Goal: Information Seeking & Learning: Check status

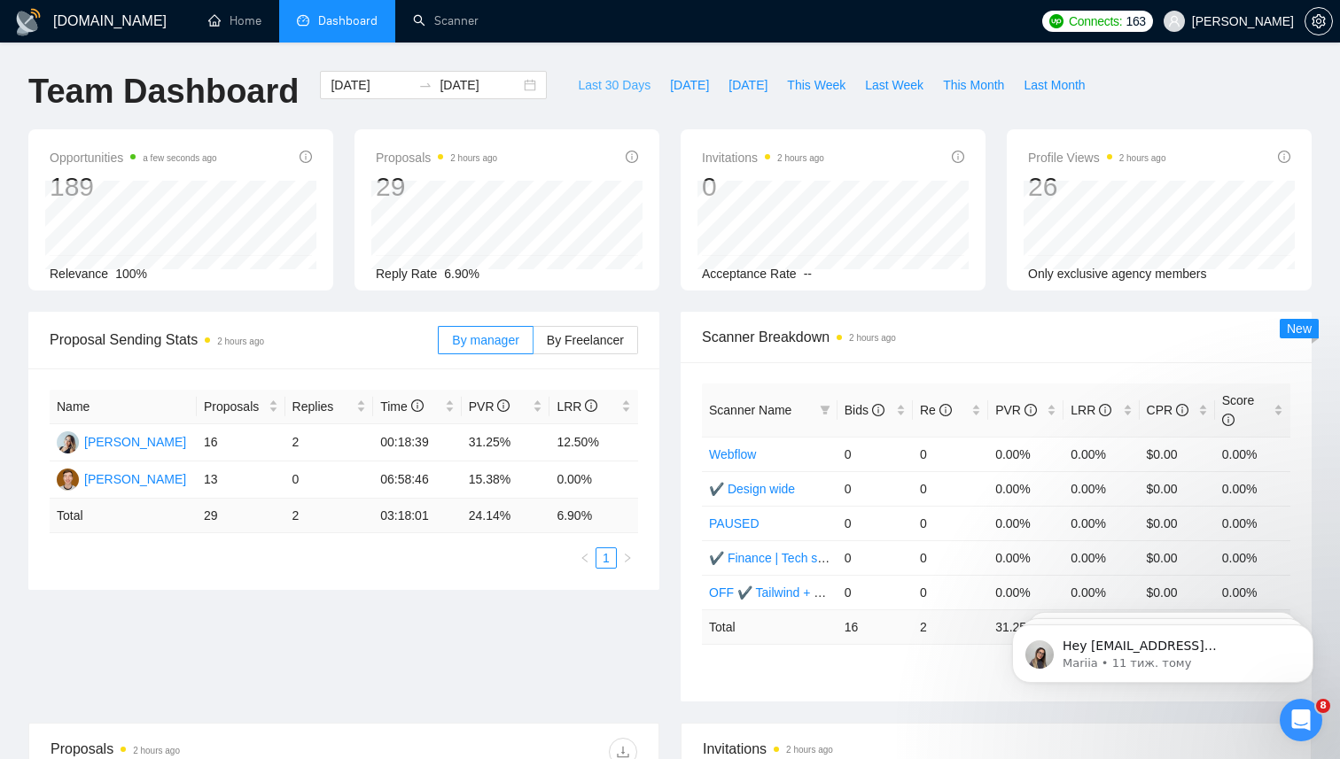
click at [597, 75] on span "Last 30 Days" at bounding box center [614, 84] width 73 height 19
type input "[DATE]"
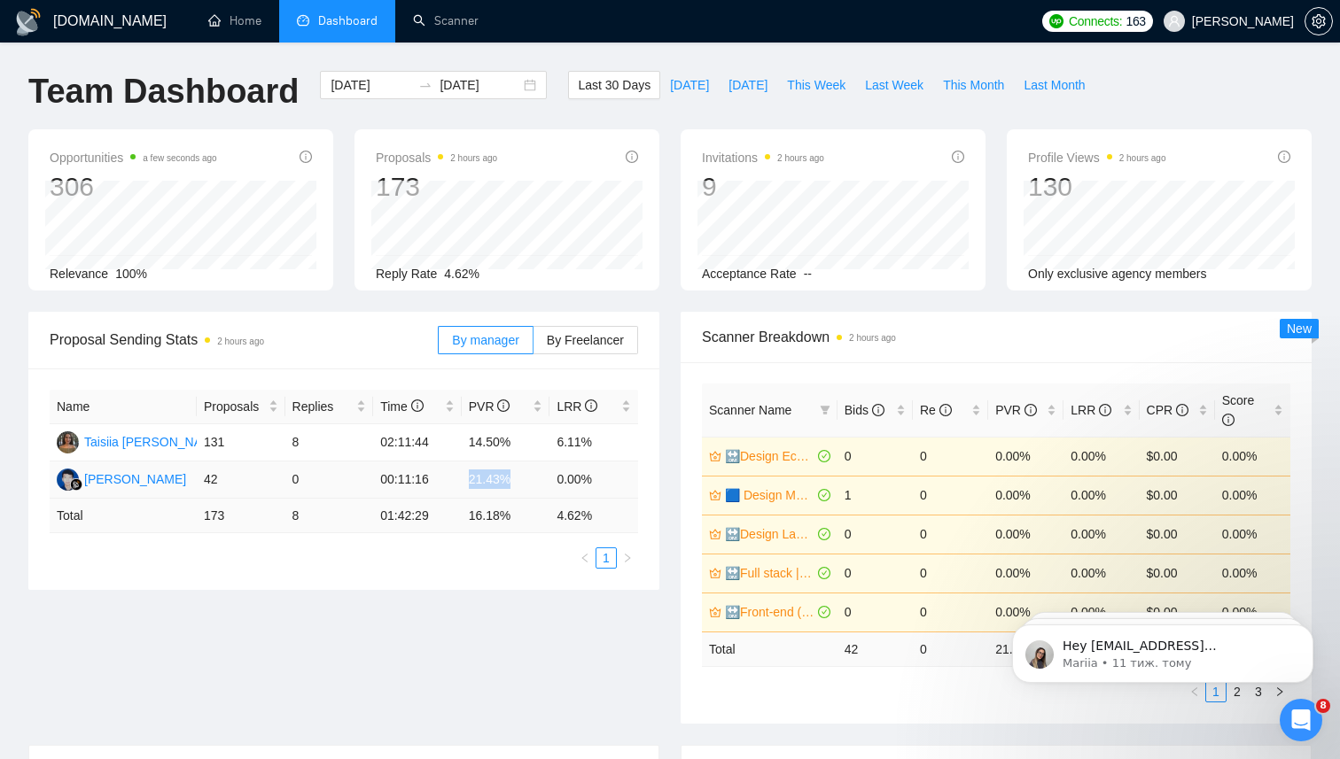
drag, startPoint x: 463, startPoint y: 482, endPoint x: 525, endPoint y: 482, distance: 62.9
click at [525, 482] on td "21.43%" at bounding box center [506, 480] width 89 height 37
click at [321, 493] on td "0" at bounding box center [329, 480] width 89 height 37
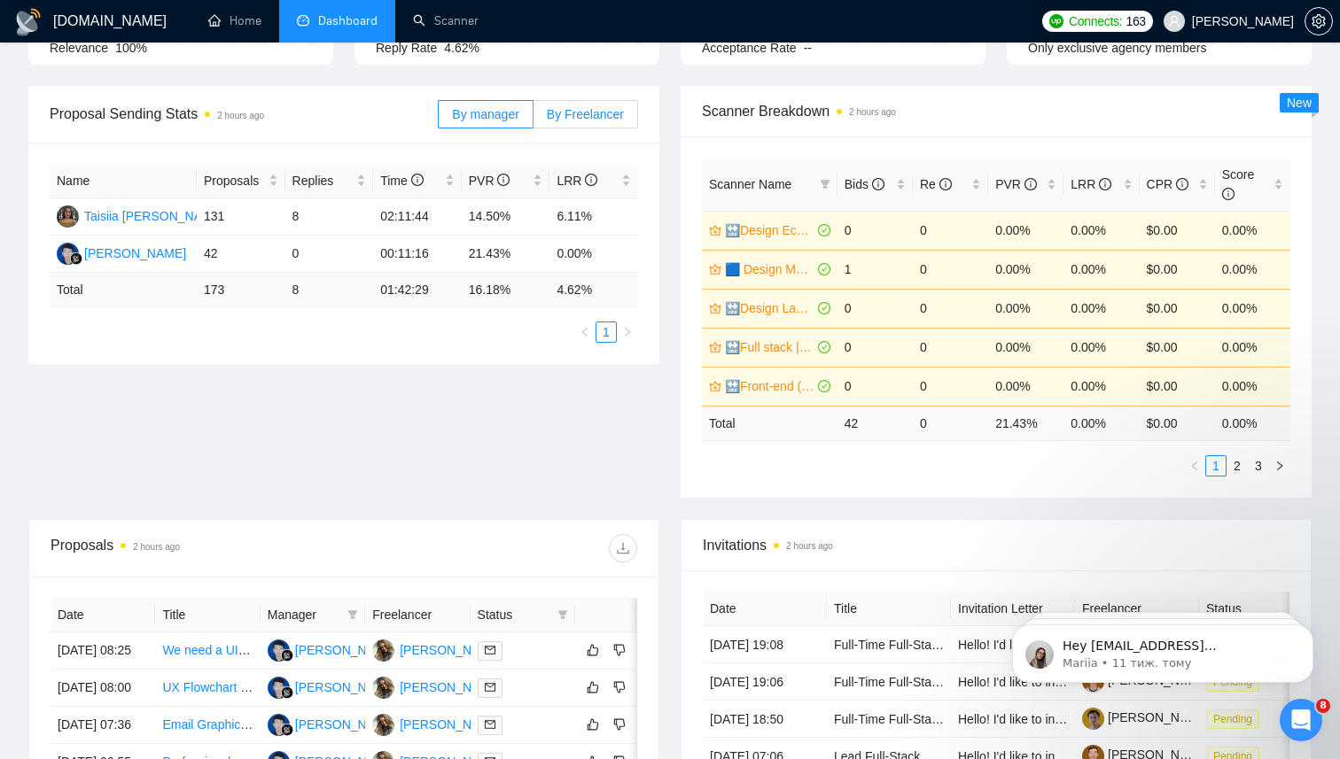
scroll to position [291, 0]
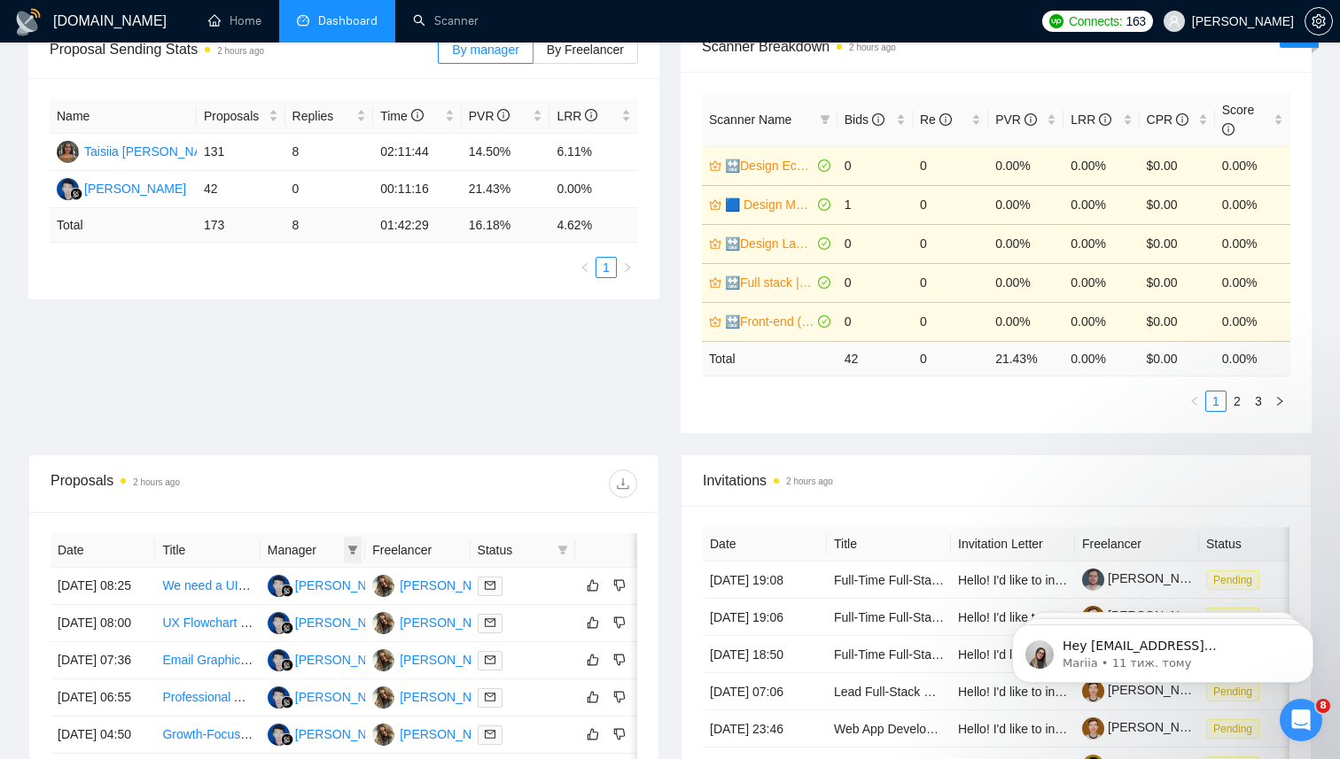
click at [357, 551] on icon "filter" at bounding box center [352, 550] width 11 height 11
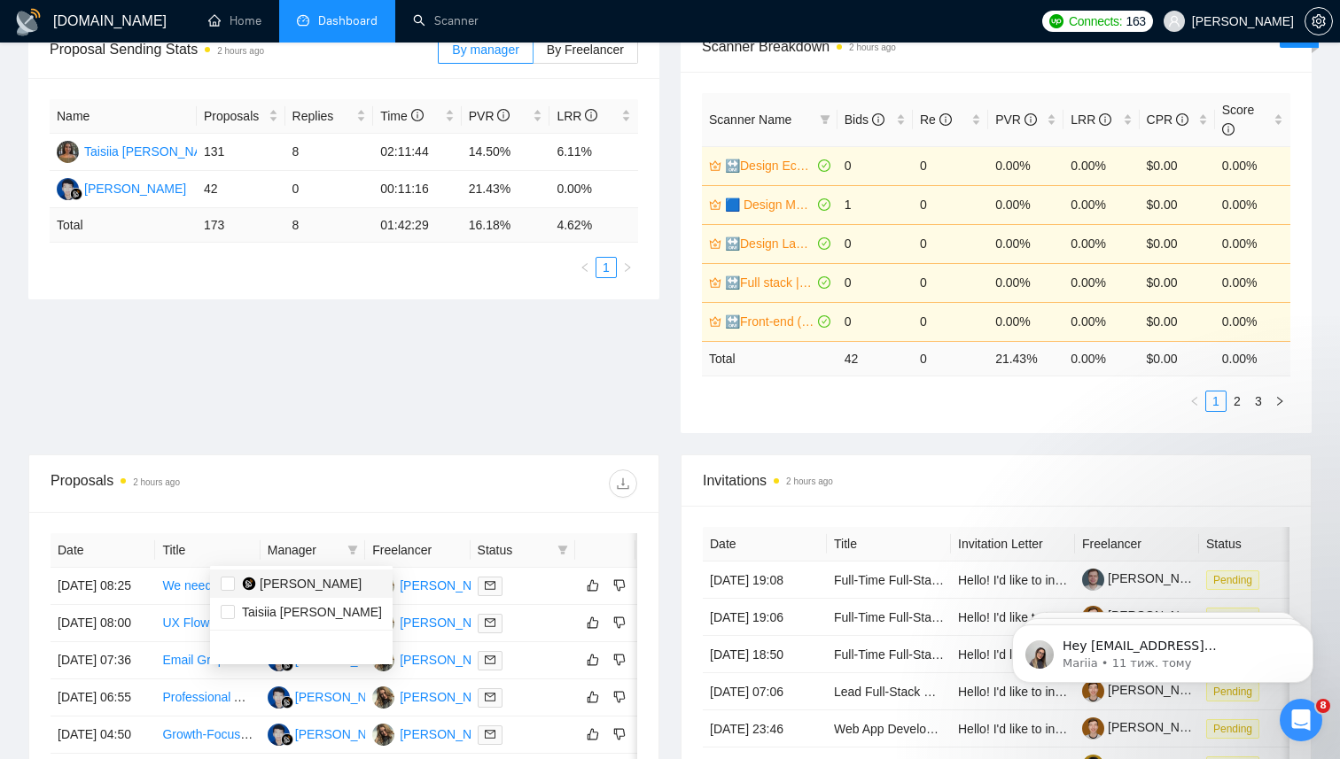
click at [328, 581] on span "[PERSON_NAME]" at bounding box center [311, 584] width 102 height 14
checkbox input "true"
click at [489, 452] on div "Proposal Sending Stats 2 hours ago By manager By Freelancer Name Proposals Repl…" at bounding box center [670, 237] width 1304 height 433
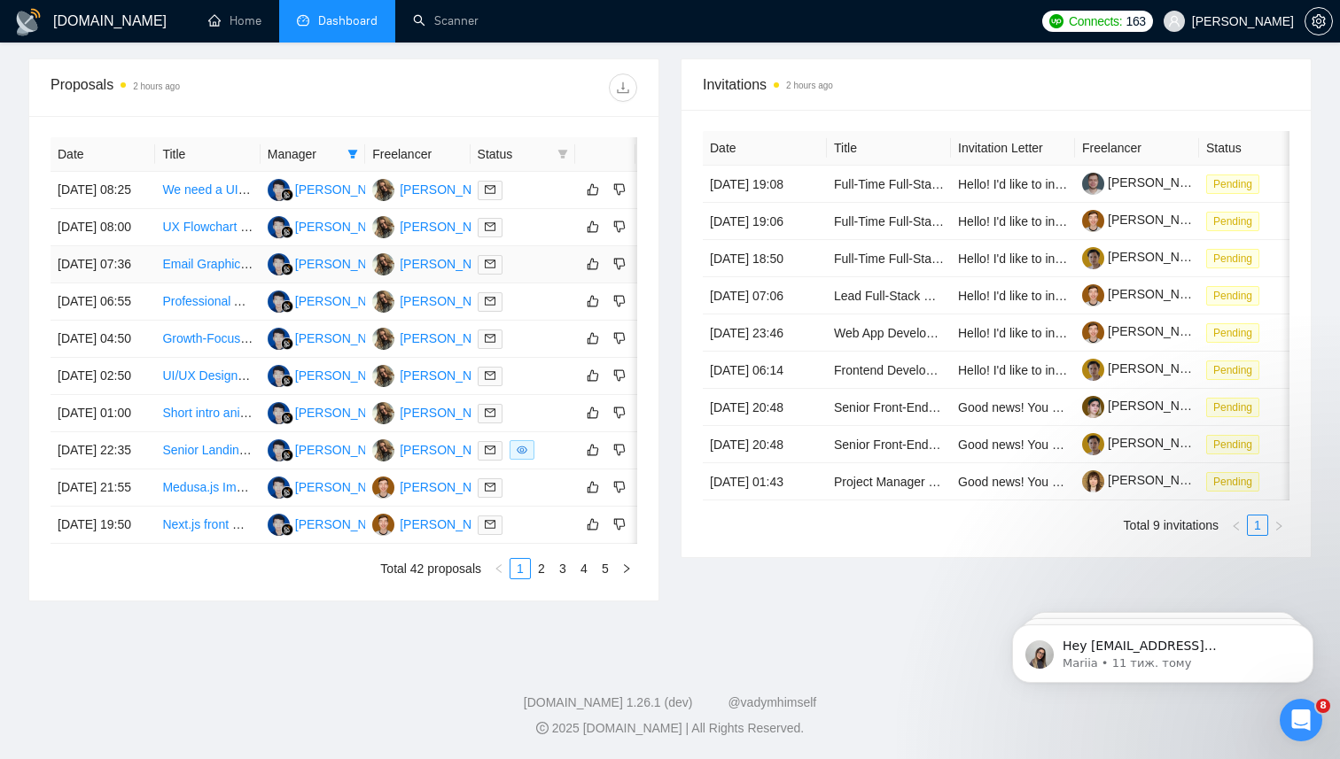
scroll to position [772, 0]
click at [547, 579] on link "2" at bounding box center [541, 568] width 19 height 19
click at [518, 579] on link "1" at bounding box center [519, 568] width 19 height 19
click at [205, 494] on link "Medusa.js Implementation for Next.js & Keycloak Platform" at bounding box center [321, 487] width 319 height 14
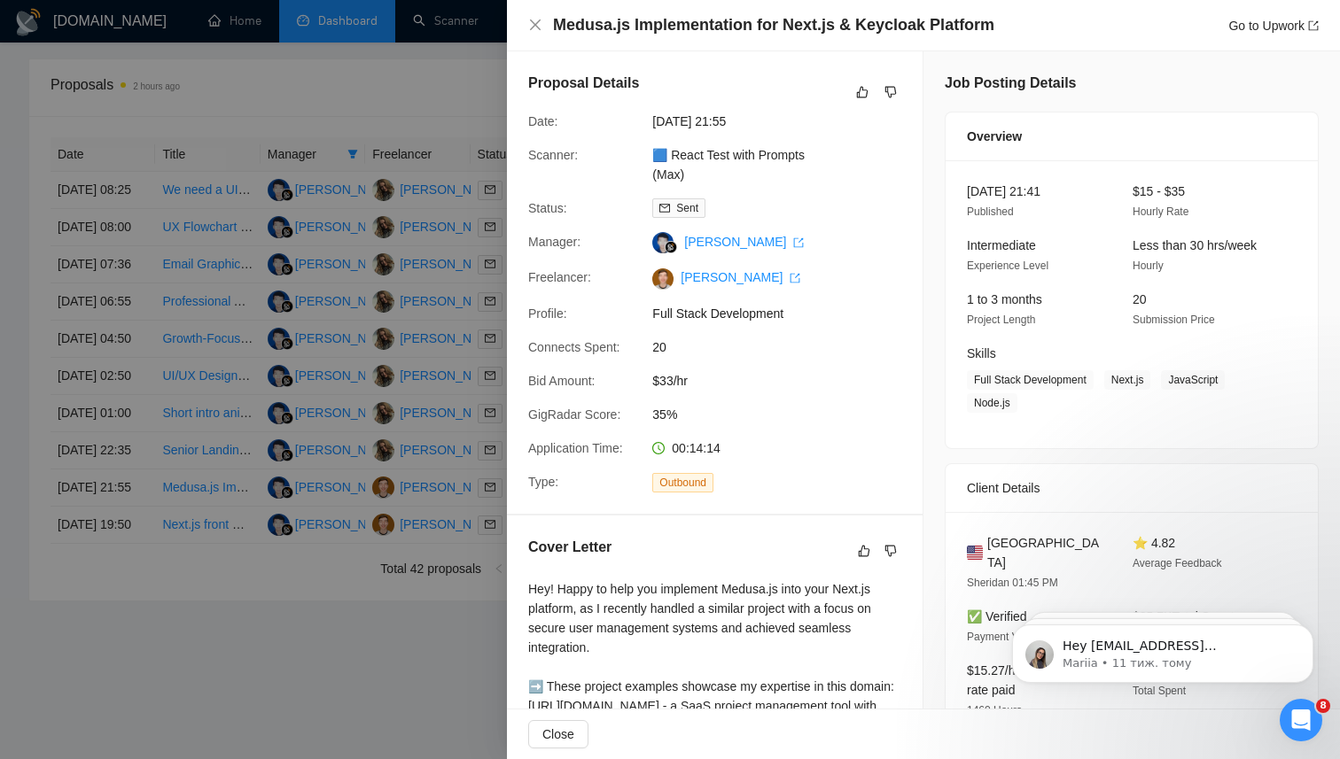
click at [195, 606] on div at bounding box center [670, 379] width 1340 height 759
